Goal: Task Accomplishment & Management: Complete application form

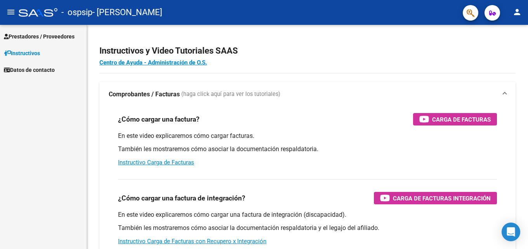
click at [65, 34] on span "Prestadores / Proveedores" at bounding box center [39, 36] width 71 height 9
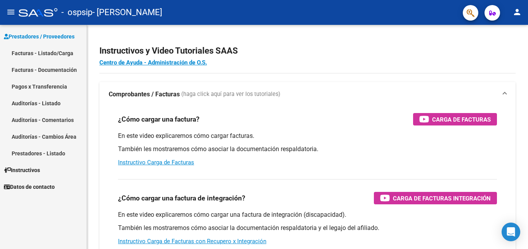
click at [63, 52] on link "Facturas - Listado/Carga" at bounding box center [43, 53] width 87 height 17
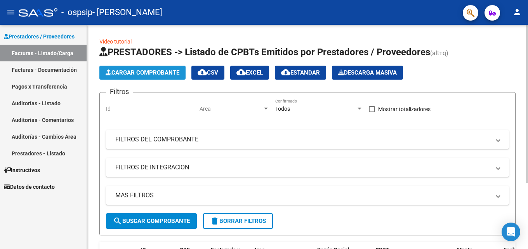
click at [162, 73] on span "Cargar Comprobante" at bounding box center [143, 72] width 74 height 7
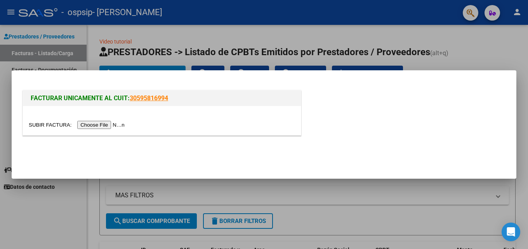
click at [102, 123] on input "file" at bounding box center [78, 125] width 98 height 8
click at [120, 123] on input "file" at bounding box center [78, 125] width 98 height 8
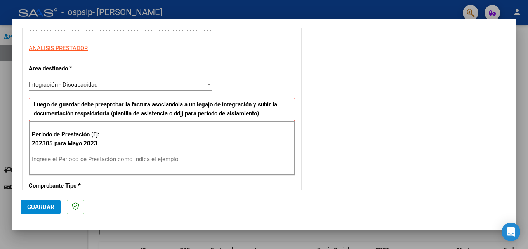
scroll to position [155, 0]
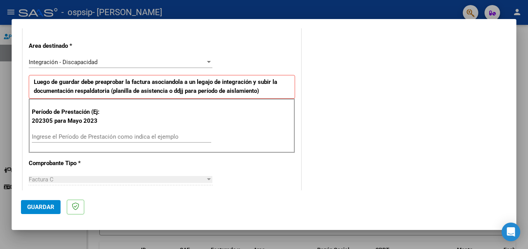
click at [43, 136] on input "Ingrese el Período de Prestación como indica el ejemplo" at bounding box center [121, 136] width 179 height 7
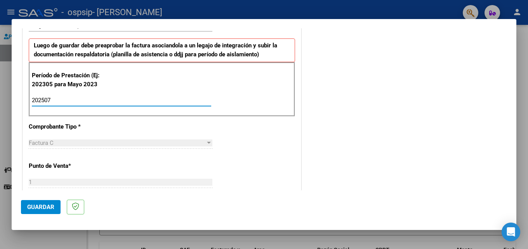
scroll to position [194, 0]
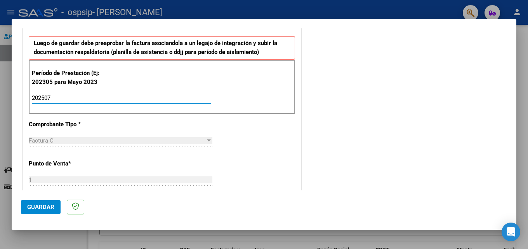
type input "202507"
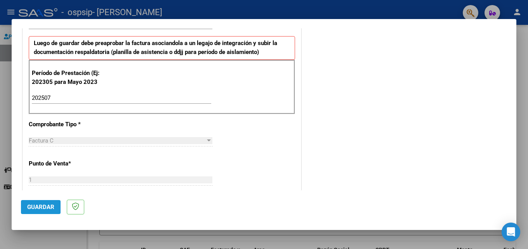
click at [44, 201] on button "Guardar" at bounding box center [41, 207] width 40 height 14
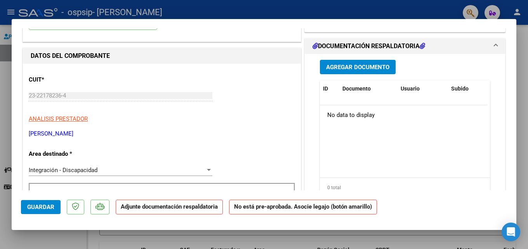
scroll to position [78, 0]
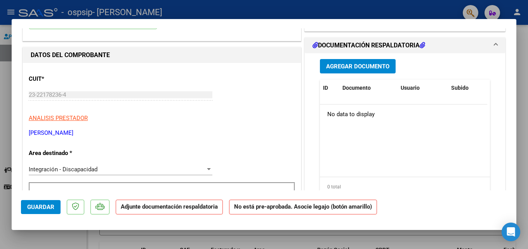
click at [346, 66] on span "Agregar Documento" at bounding box center [357, 66] width 63 height 7
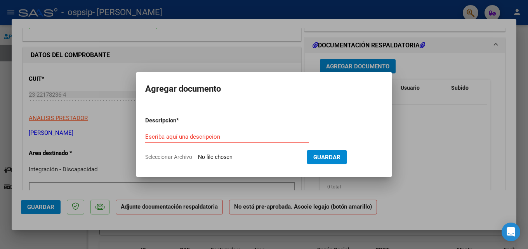
click at [211, 158] on input "Seleccionar Archivo" at bounding box center [249, 157] width 103 height 7
